Goal: Navigation & Orientation: Find specific page/section

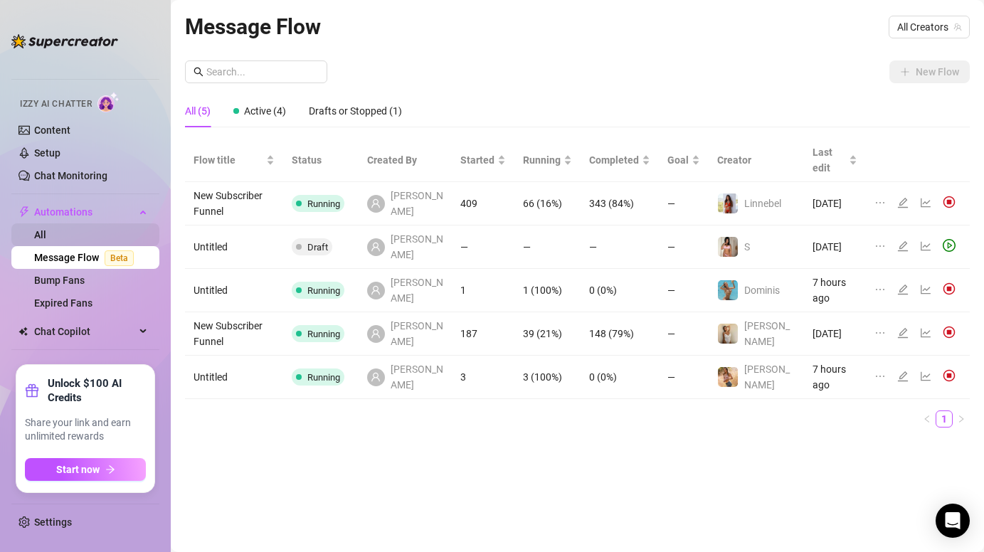
click at [46, 232] on link "All" at bounding box center [40, 234] width 12 height 11
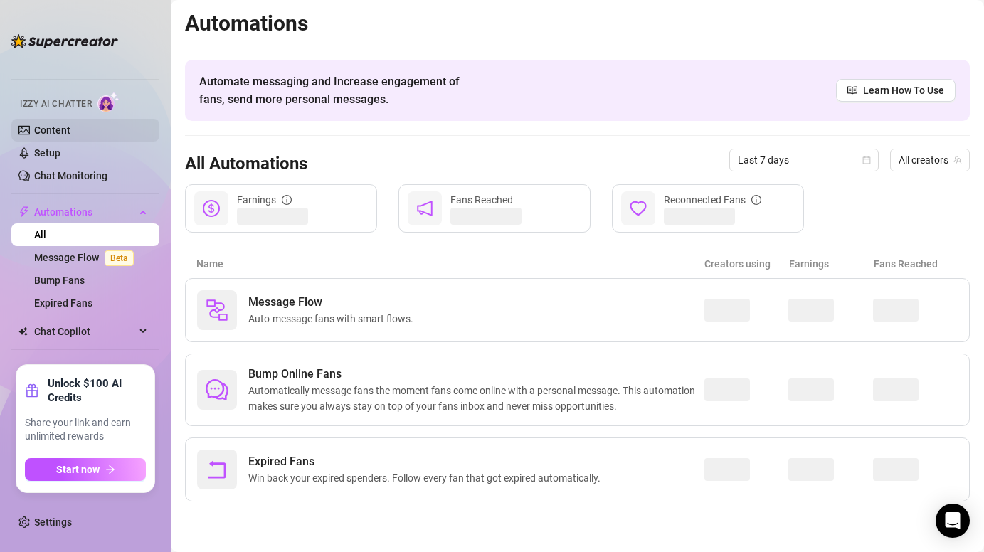
click at [70, 124] on link "Content" at bounding box center [52, 129] width 36 height 11
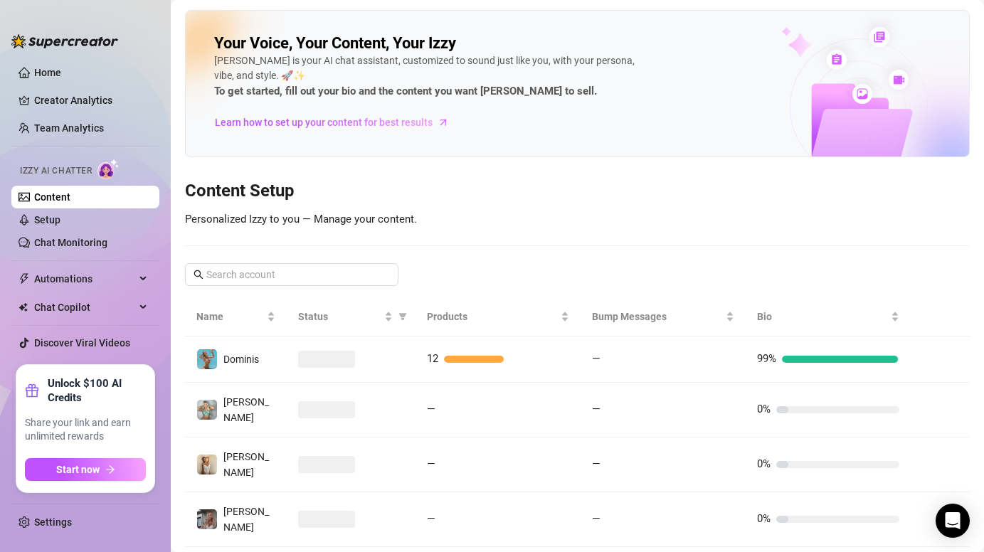
click at [54, 60] on ul "Home Creator Analytics Team Analytics Izzy AI Chatter Content Setup Chat Monito…" at bounding box center [85, 207] width 148 height 304
click at [55, 68] on link "Home" at bounding box center [47, 72] width 27 height 11
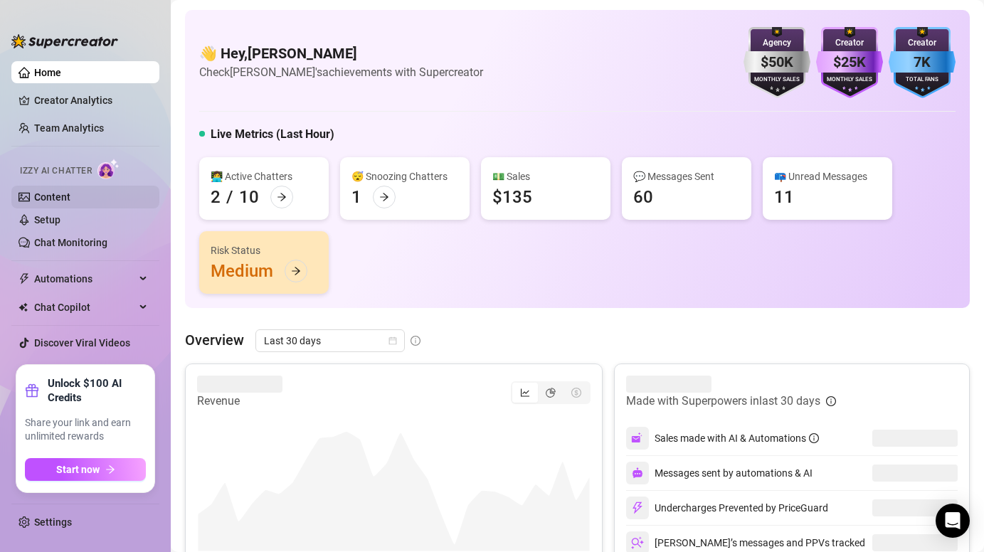
click at [55, 200] on link "Content" at bounding box center [52, 196] width 36 height 11
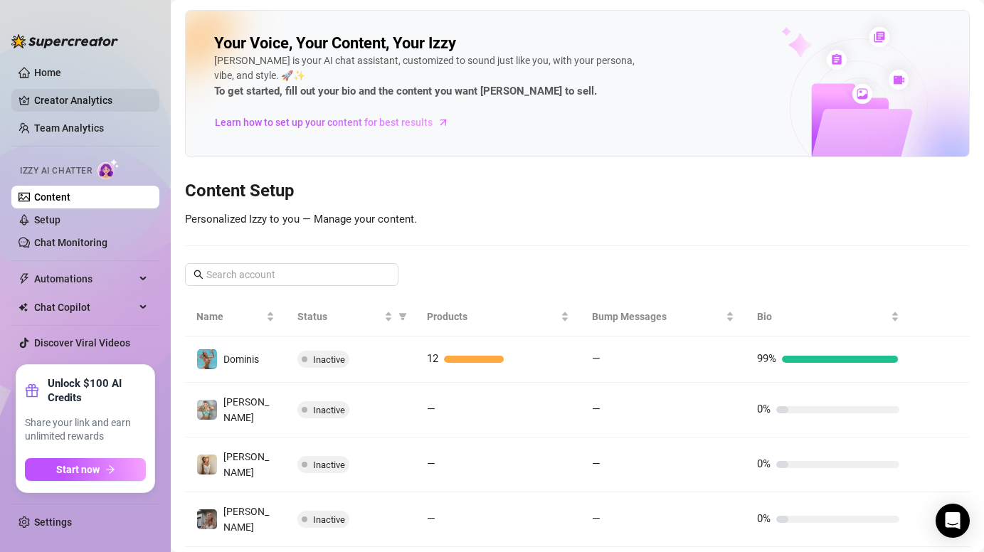
click at [86, 93] on link "Creator Analytics" at bounding box center [91, 100] width 114 height 23
